Goal: Transaction & Acquisition: Purchase product/service

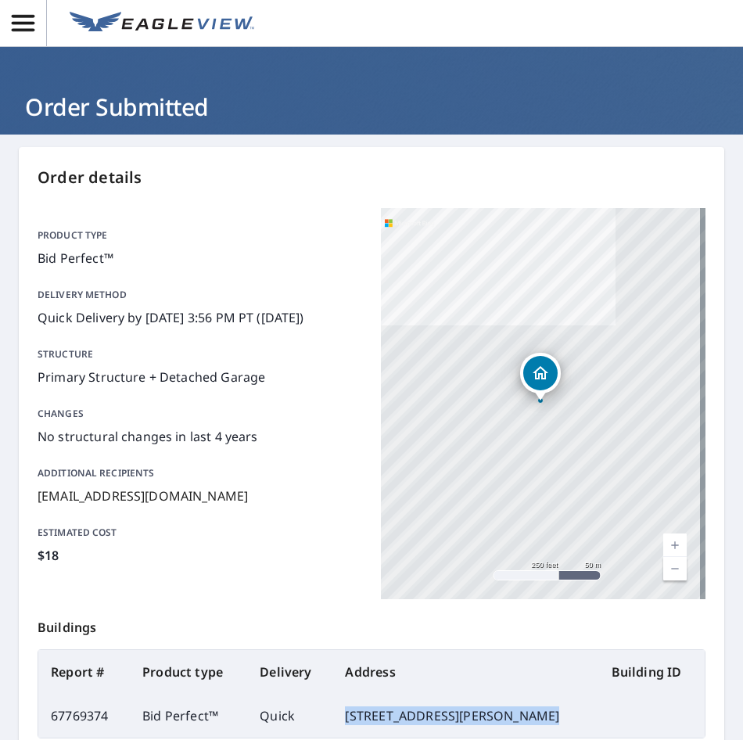
scroll to position [182, 0]
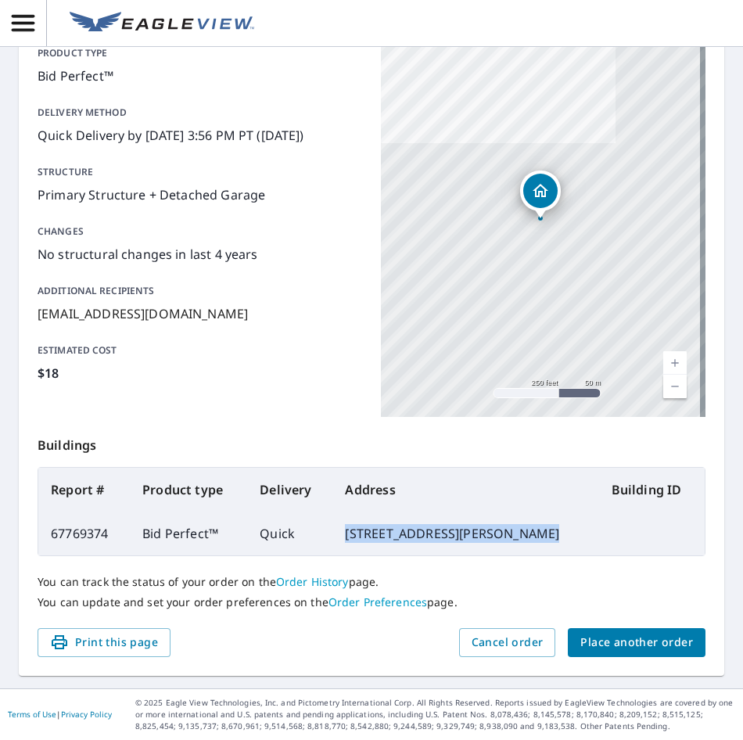
click at [593, 641] on span "Place another order" at bounding box center [636, 642] width 113 height 20
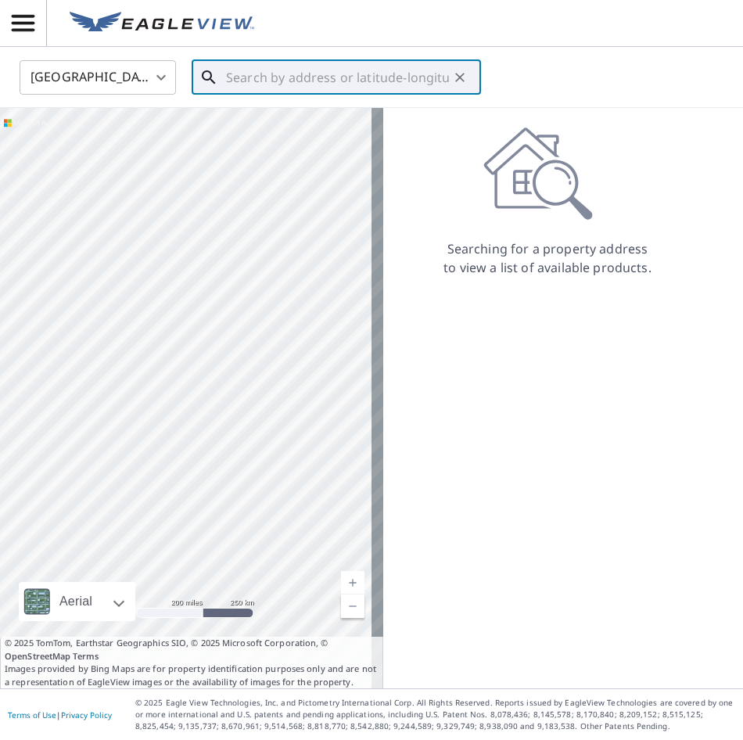
click at [346, 78] on input "text" at bounding box center [337, 78] width 223 height 44
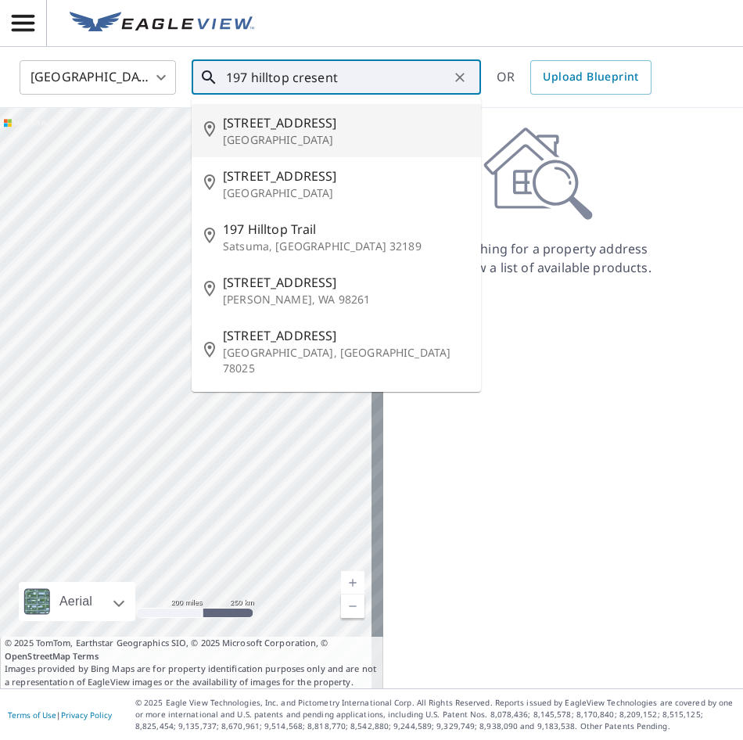
click at [317, 139] on p "[GEOGRAPHIC_DATA]" at bounding box center [345, 140] width 245 height 16
type input "[STREET_ADDRESS]"
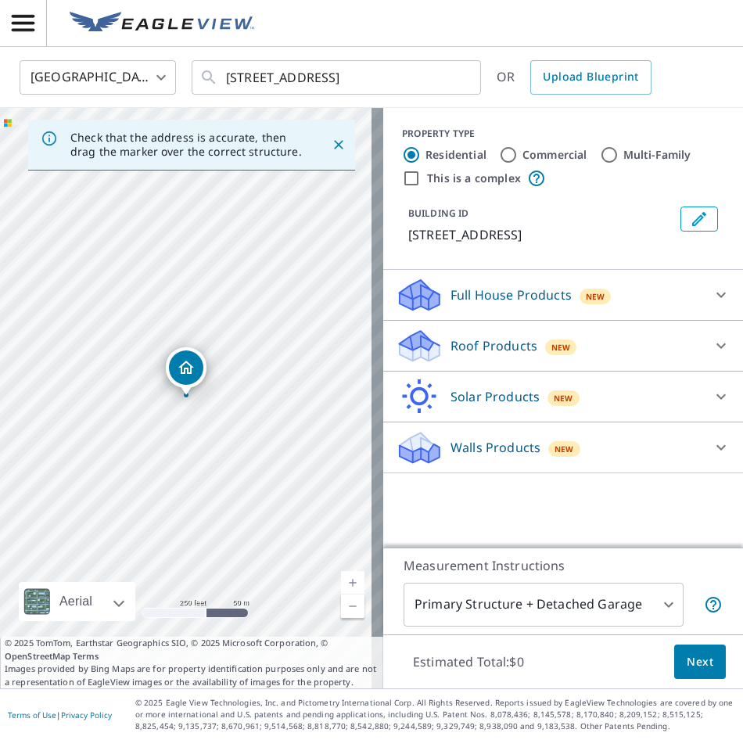
click at [711, 344] on icon at bounding box center [720, 345] width 19 height 19
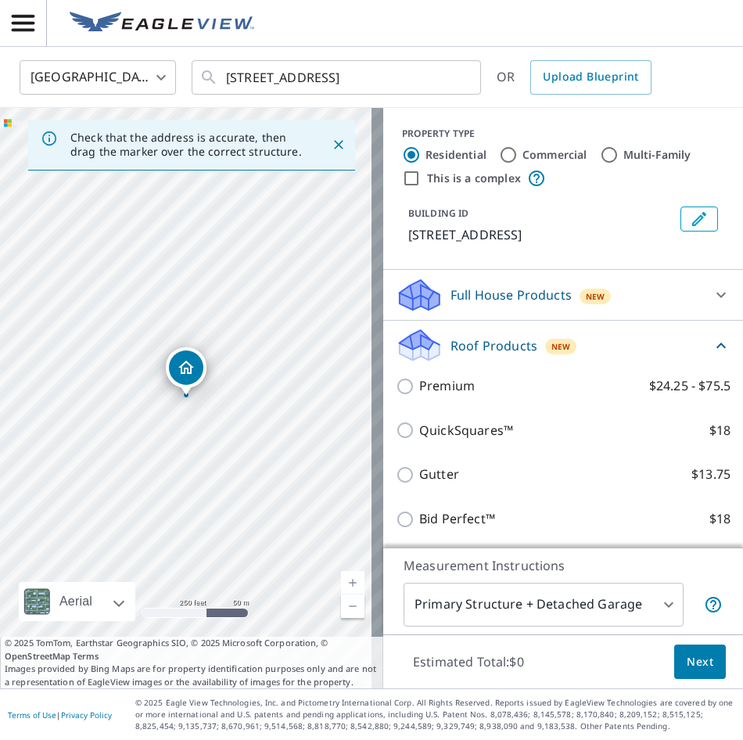
scroll to position [102, 0]
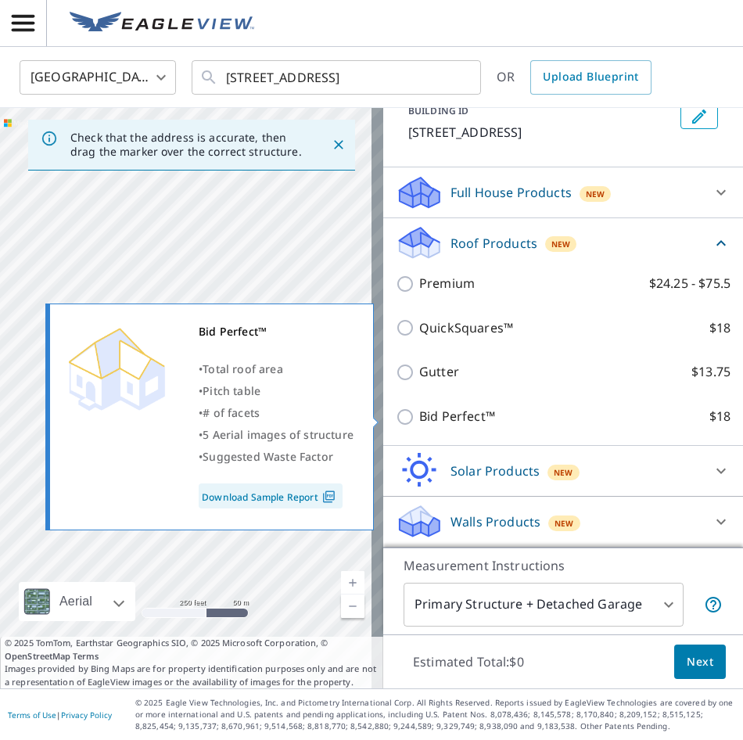
click at [396, 414] on input "Bid Perfect™ $18" at bounding box center [407, 416] width 23 height 19
checkbox input "true"
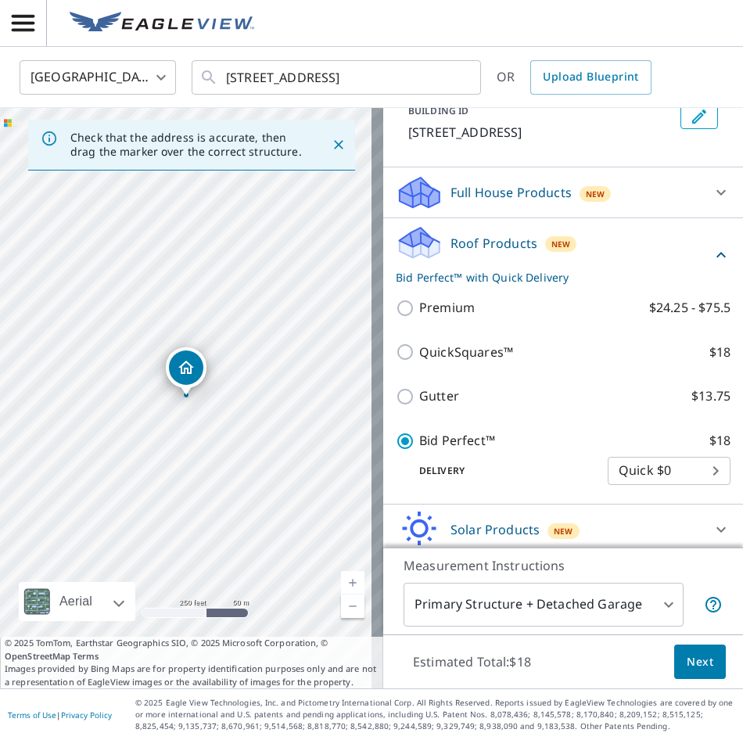
click at [686, 664] on span "Next" at bounding box center [699, 662] width 27 height 20
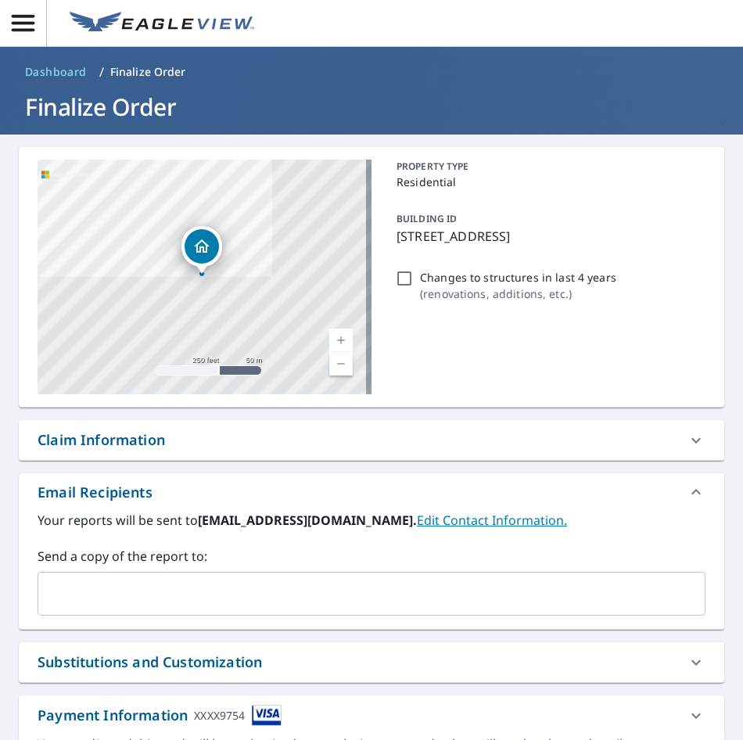
click at [149, 592] on input "text" at bounding box center [360, 594] width 630 height 30
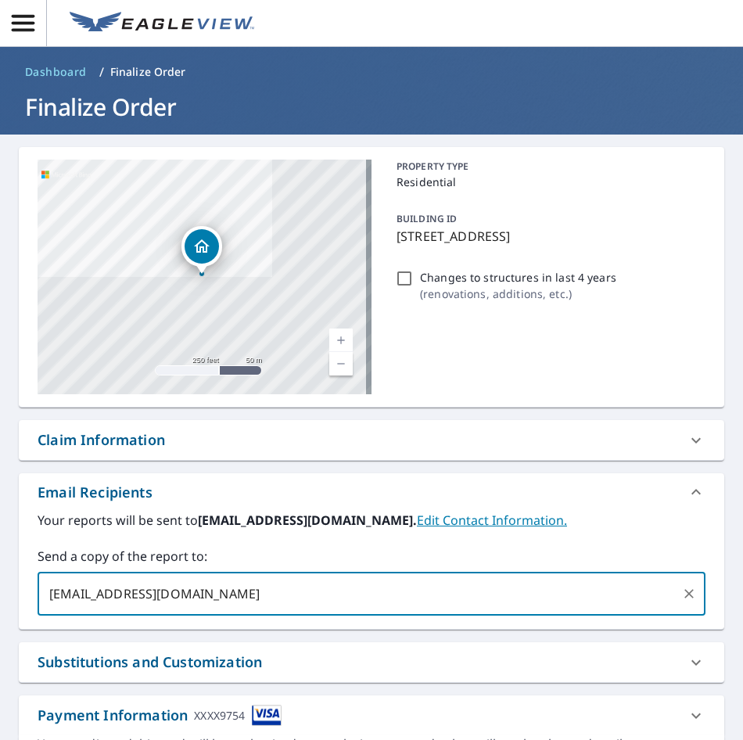
scroll to position [494, 0]
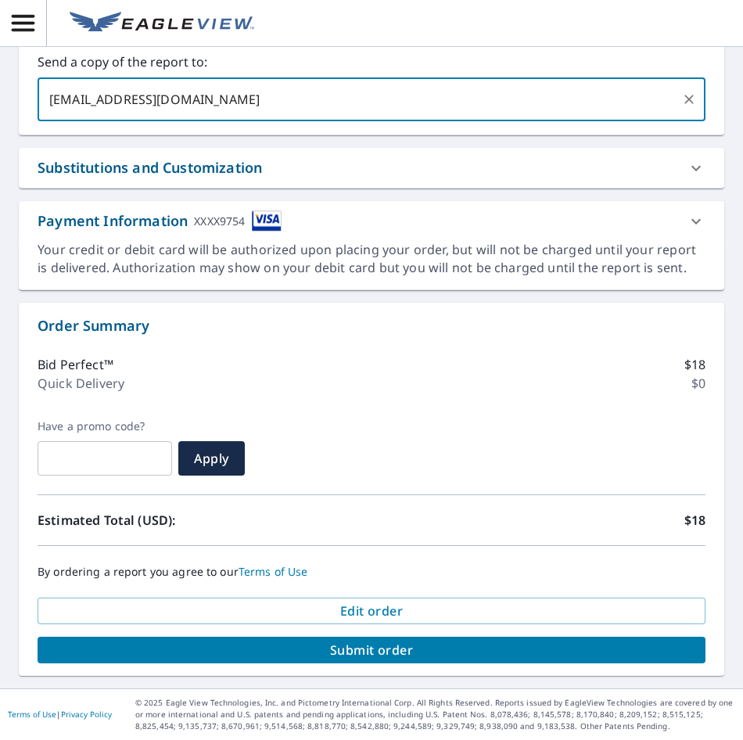
type input "[EMAIL_ADDRESS][DOMAIN_NAME]"
click at [357, 652] on span "Submit order" at bounding box center [371, 649] width 643 height 17
checkbox input "true"
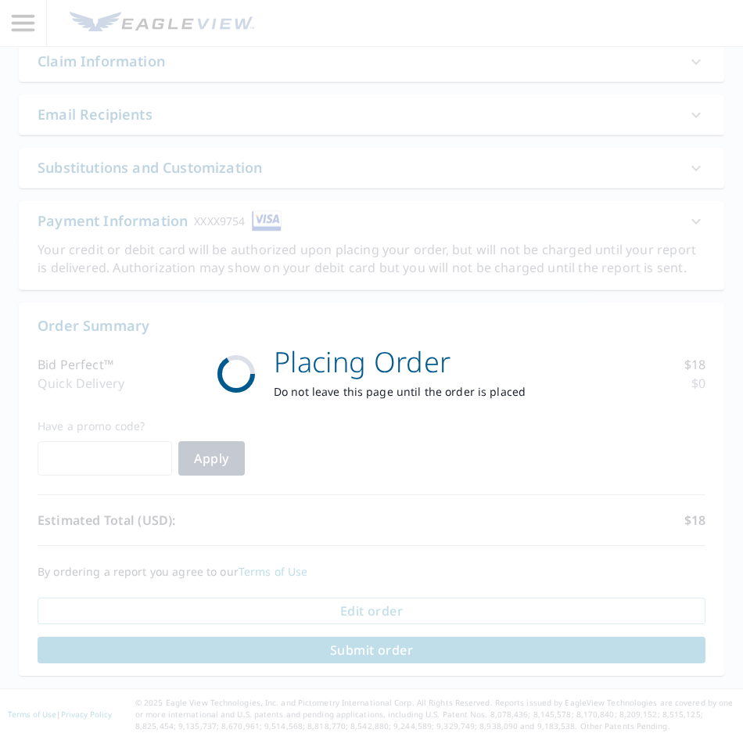
scroll to position [378, 0]
